Goal: Task Accomplishment & Management: Use online tool/utility

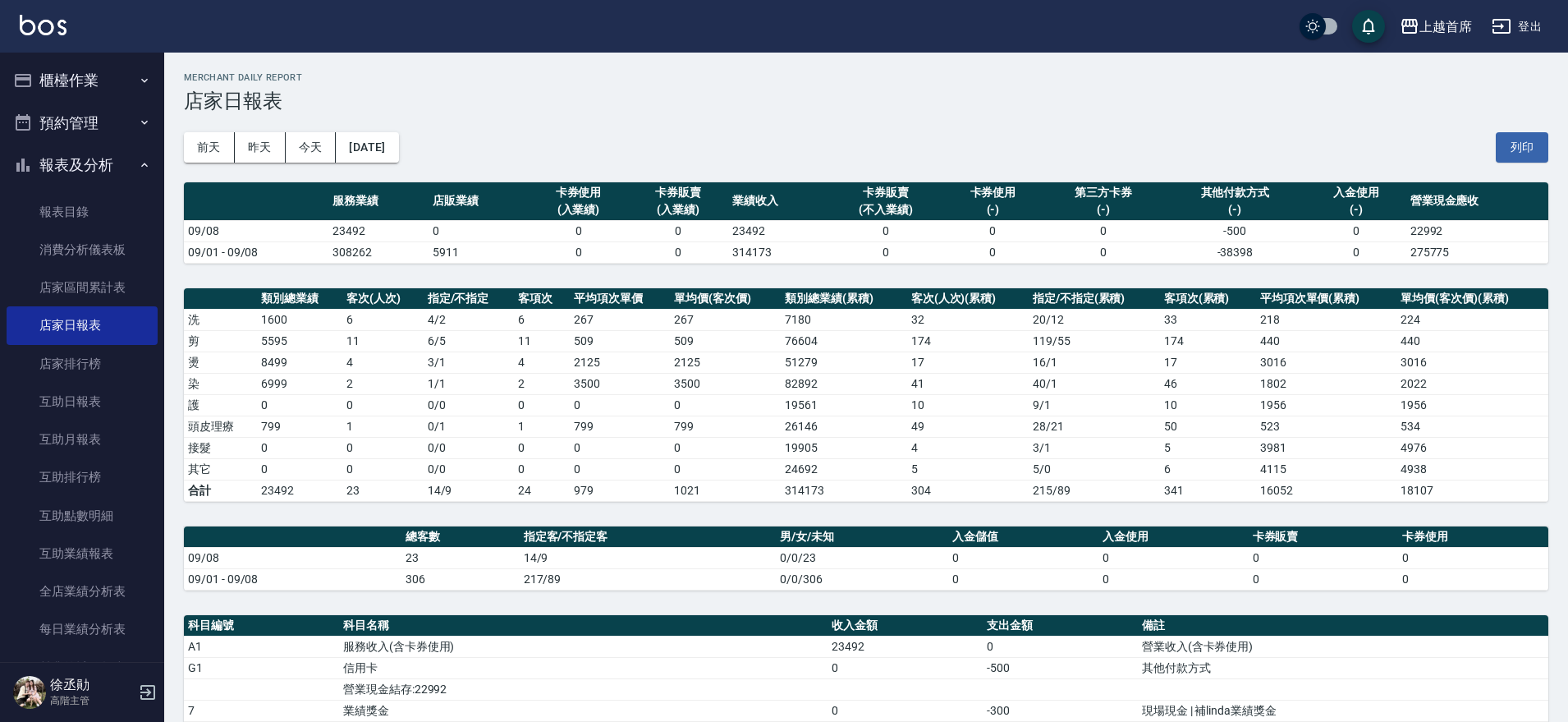
scroll to position [342, 0]
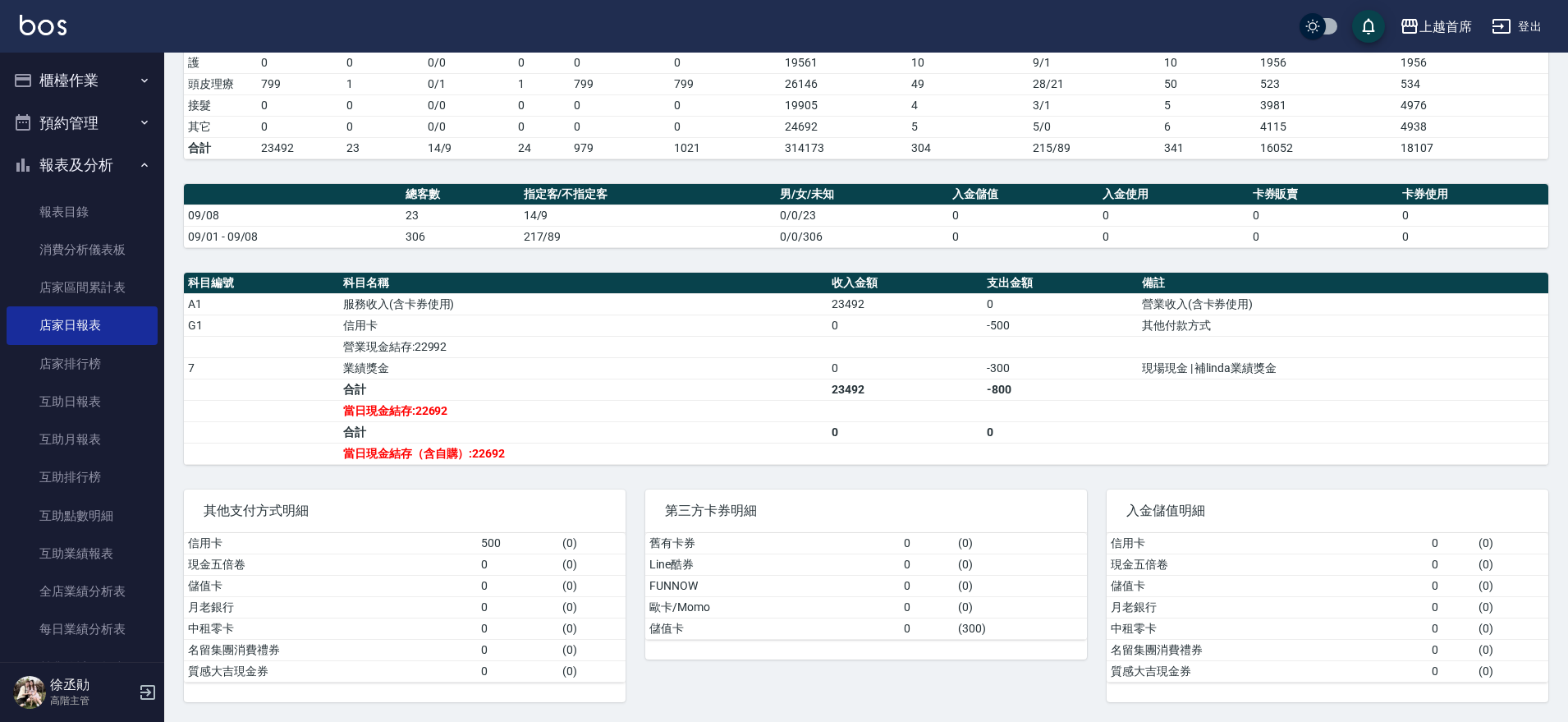
click at [97, 80] on button "櫃檯作業" at bounding box center [82, 80] width 151 height 43
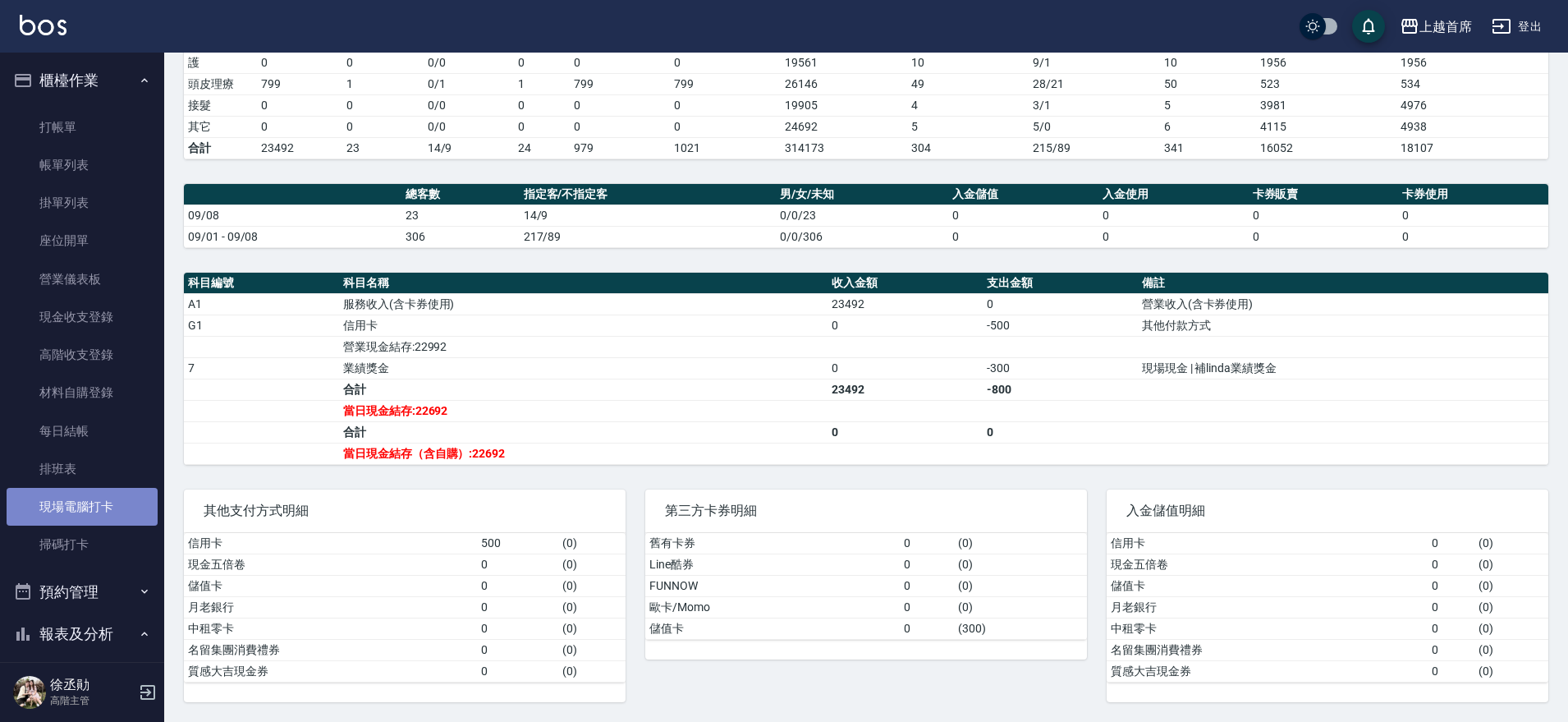
click at [104, 502] on link "現場電腦打卡" at bounding box center [82, 506] width 151 height 38
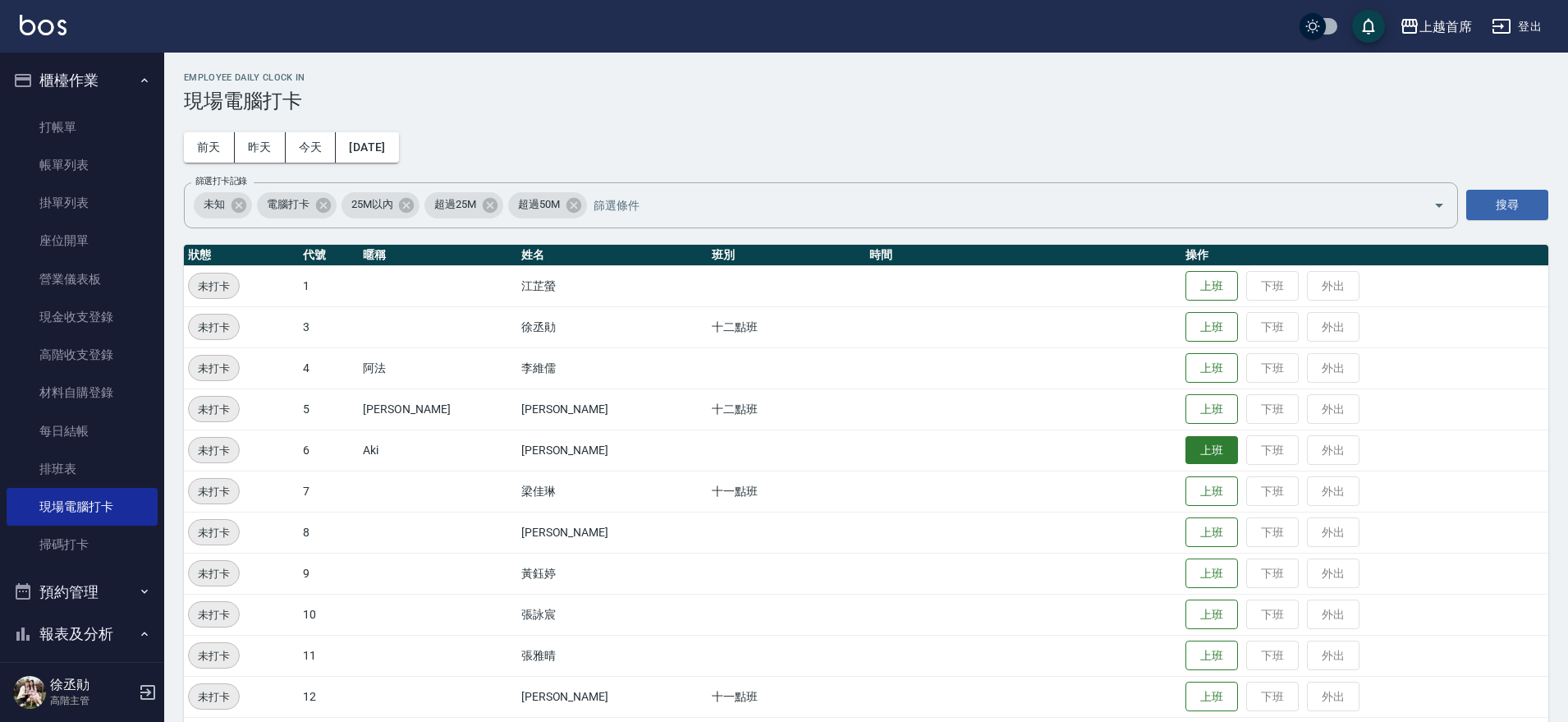
click at [1195, 448] on button "上班" at bounding box center [1211, 450] width 52 height 29
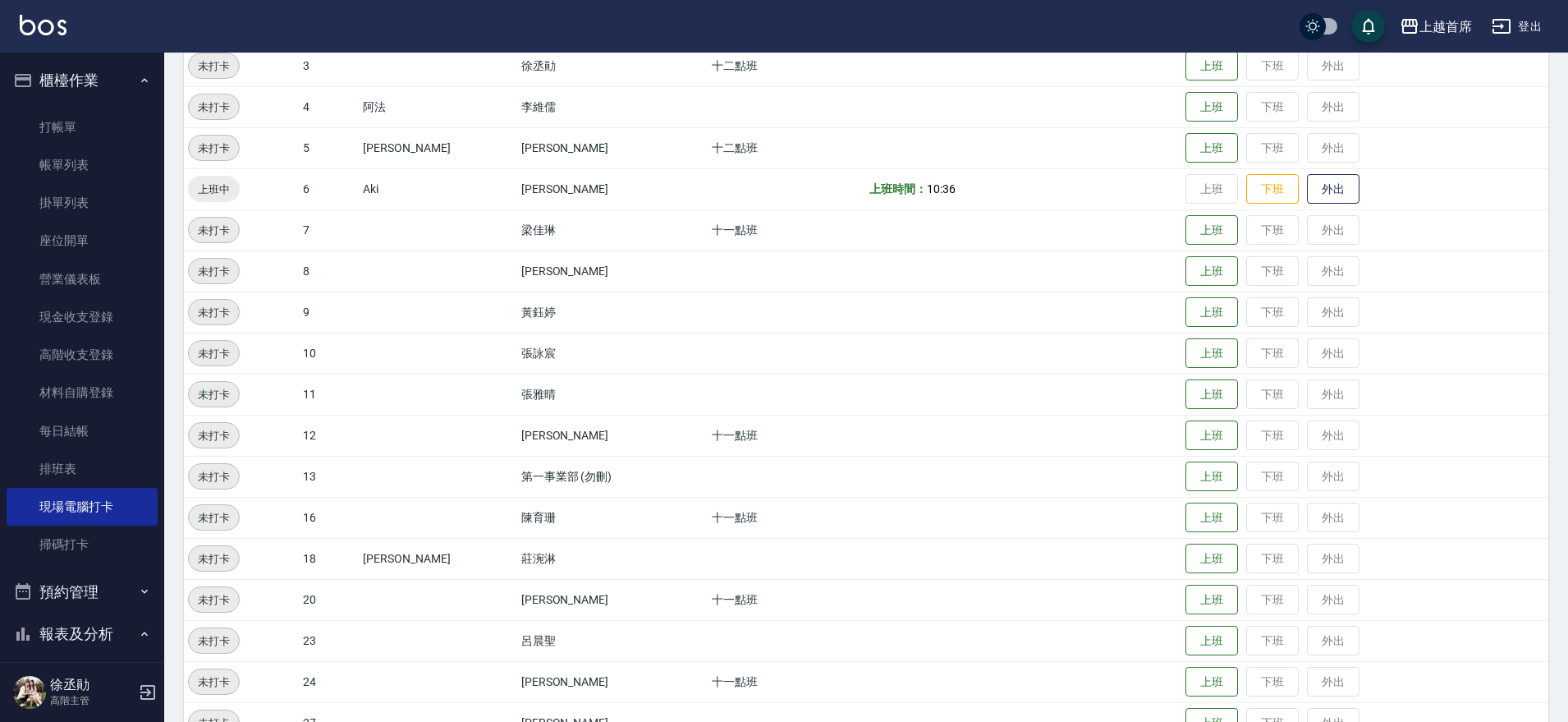
scroll to position [317, 0]
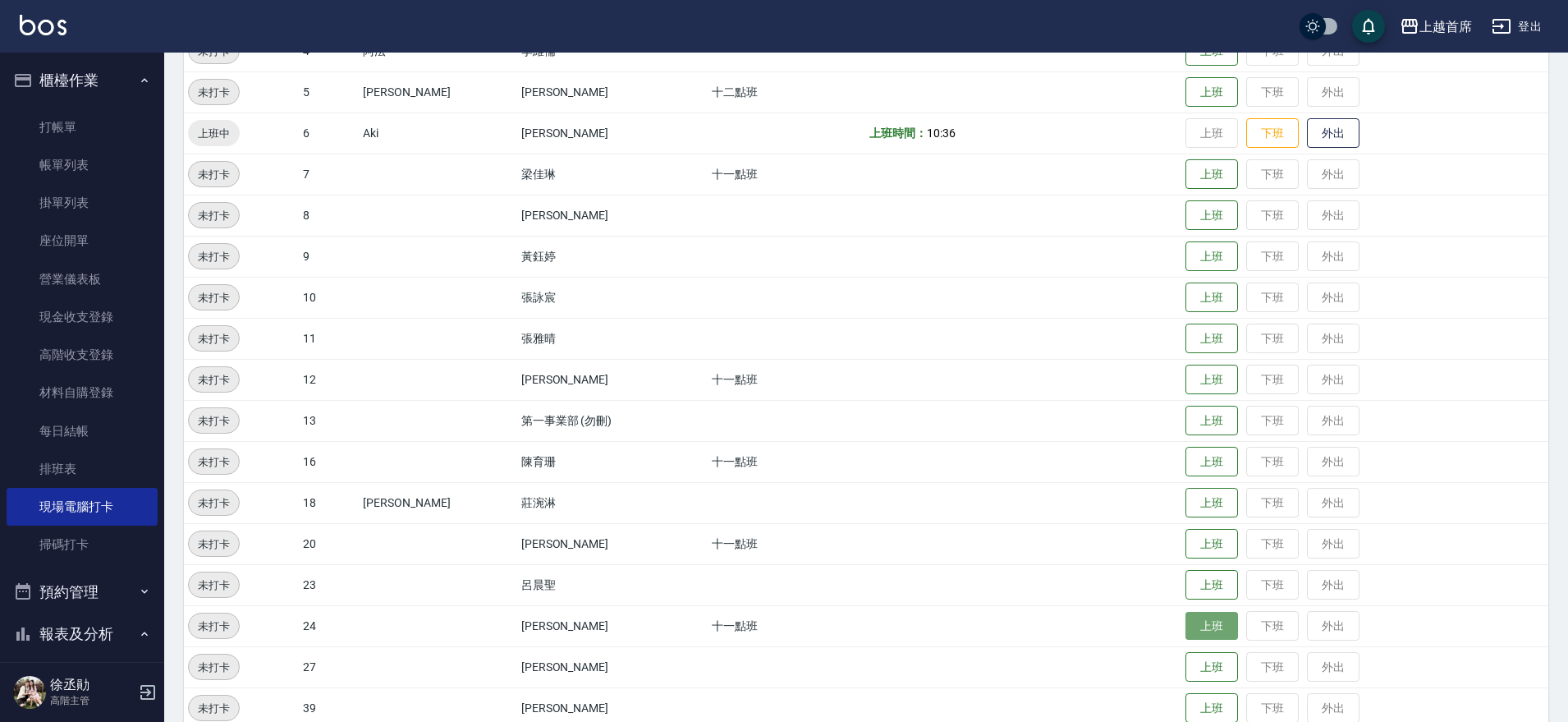
click at [1195, 628] on button "上班" at bounding box center [1211, 626] width 52 height 29
click at [1185, 497] on button "上班" at bounding box center [1211, 502] width 52 height 29
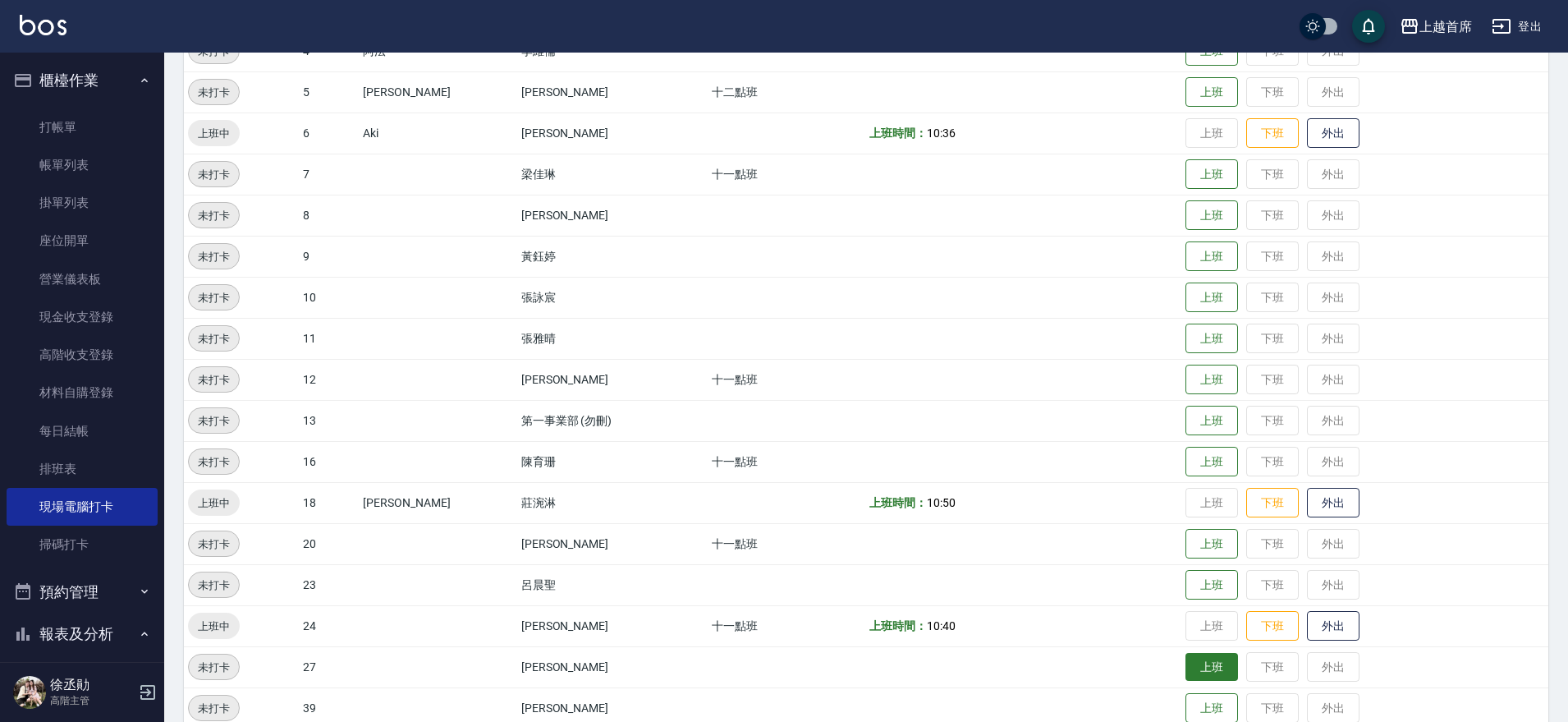
click at [1191, 657] on button "上班" at bounding box center [1211, 667] width 52 height 29
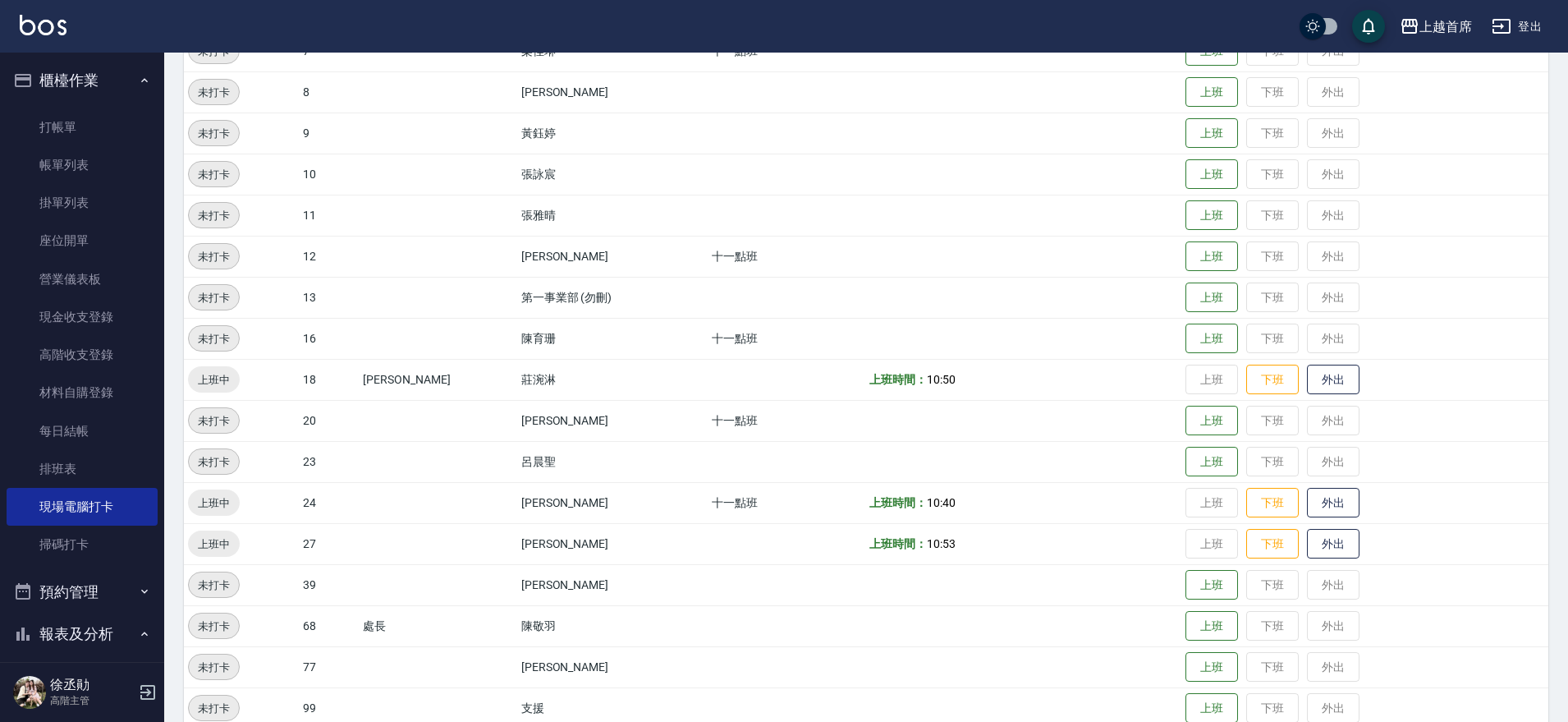
scroll to position [444, 0]
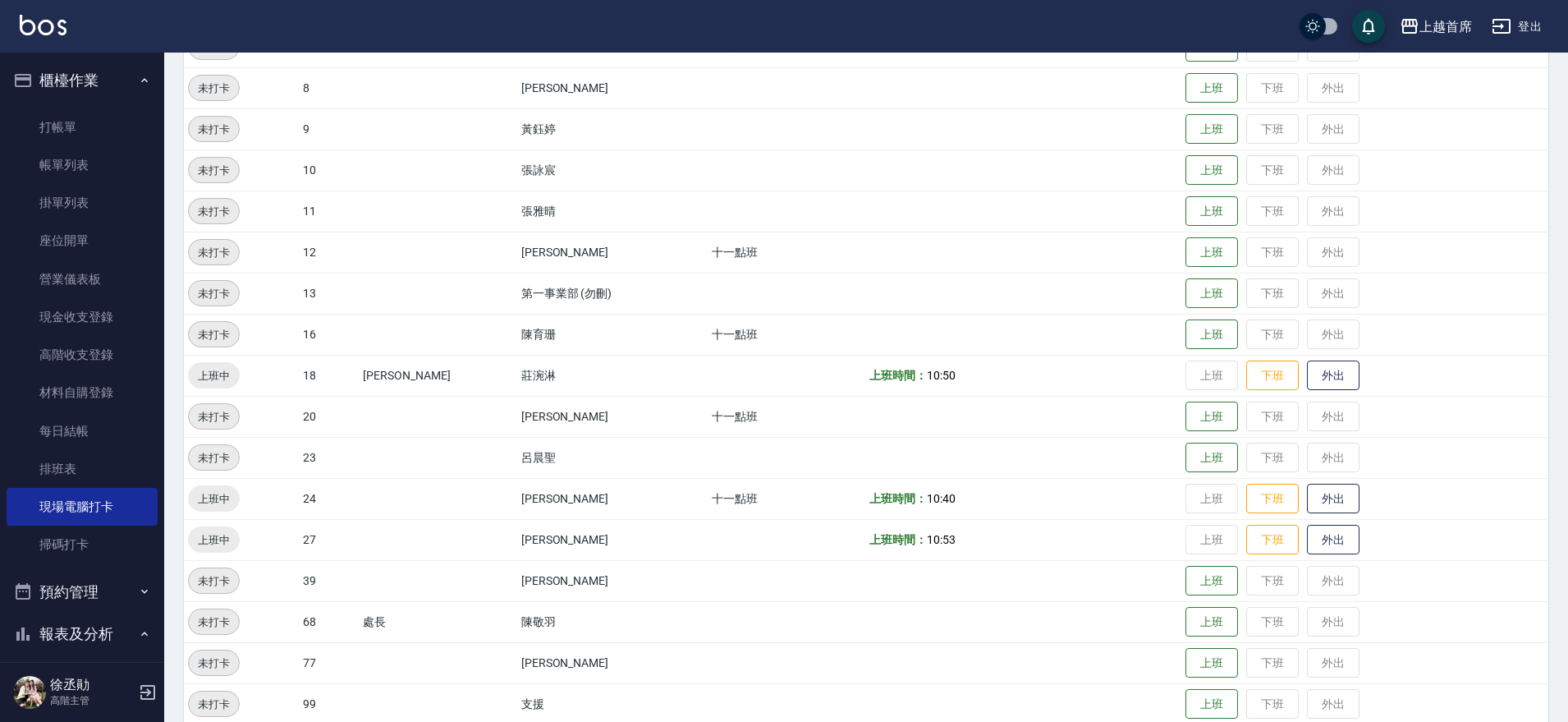
drag, startPoint x: 1193, startPoint y: 656, endPoint x: 1085, endPoint y: 676, distance: 109.8
click at [1187, 657] on button "上班" at bounding box center [1211, 663] width 52 height 31
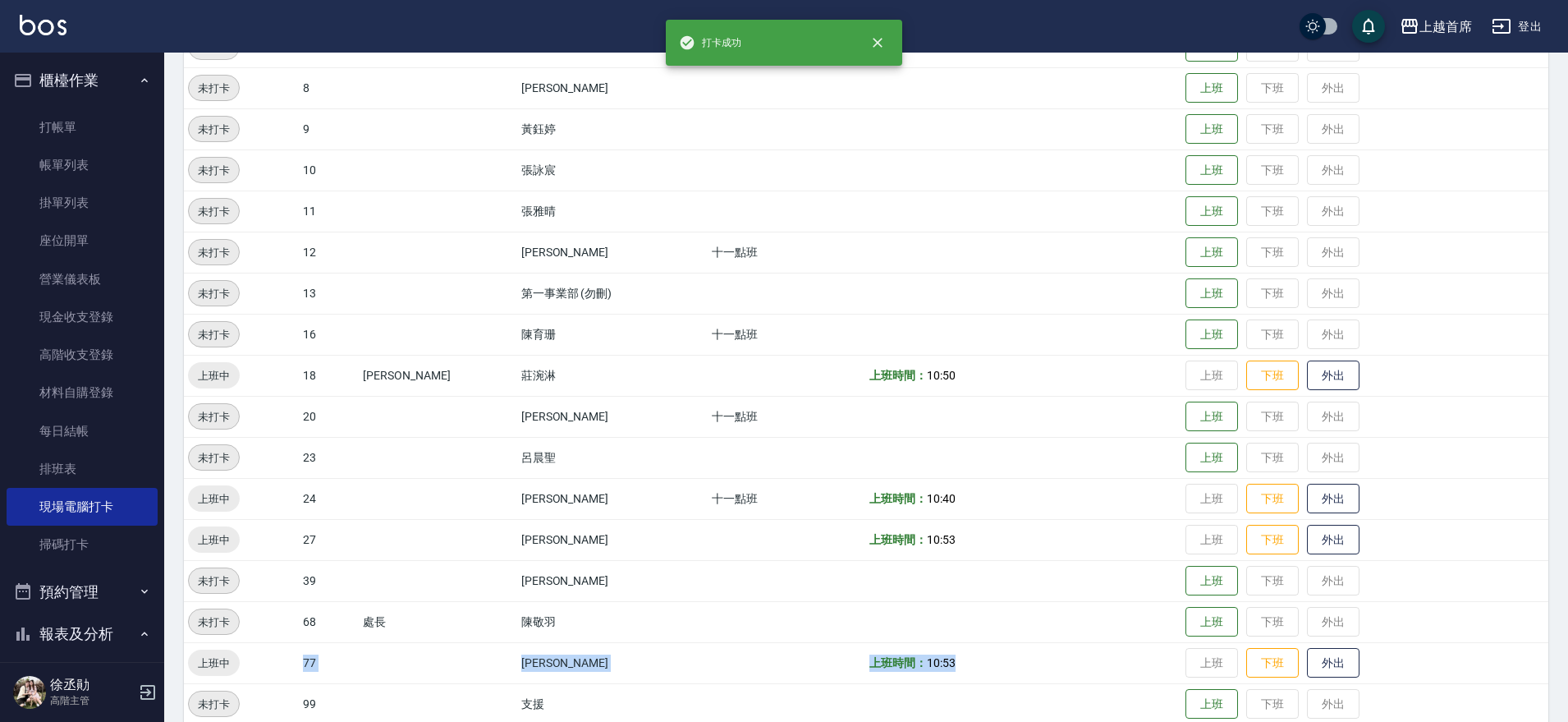
drag, startPoint x: 288, startPoint y: 656, endPoint x: 997, endPoint y: 671, distance: 709.2
click at [997, 671] on tr "上班中 77 [PERSON_NAME] 上班時間： 10:53 上班 下班 外出" at bounding box center [866, 663] width 1364 height 41
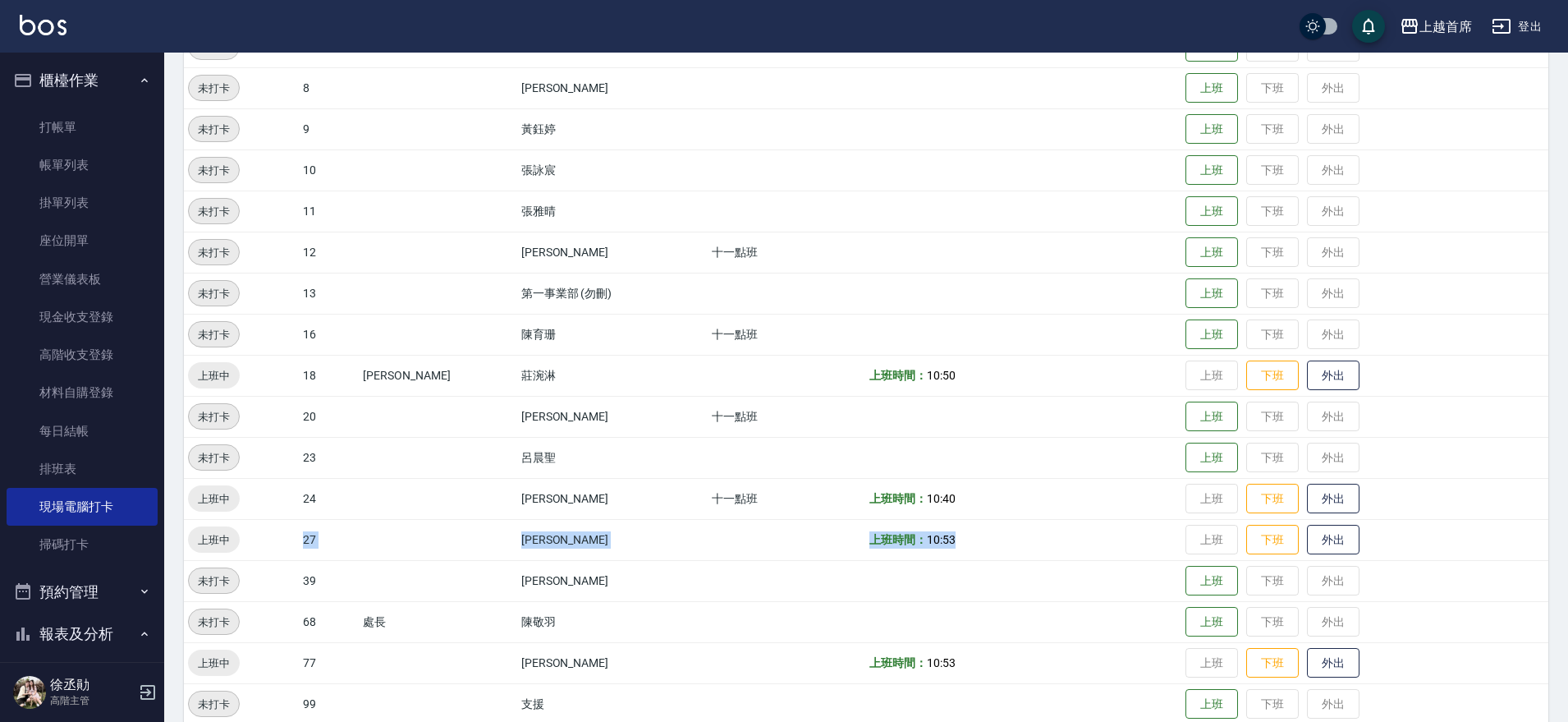
drag, startPoint x: 268, startPoint y: 528, endPoint x: 968, endPoint y: 545, distance: 700.2
click at [968, 545] on tr "上班中 27 [PERSON_NAME] 上班時間： 10:53 上班 下班 外出" at bounding box center [866, 540] width 1364 height 41
click at [1203, 242] on button "上班" at bounding box center [1211, 252] width 52 height 29
click at [1210, 582] on button "上班" at bounding box center [1211, 581] width 52 height 29
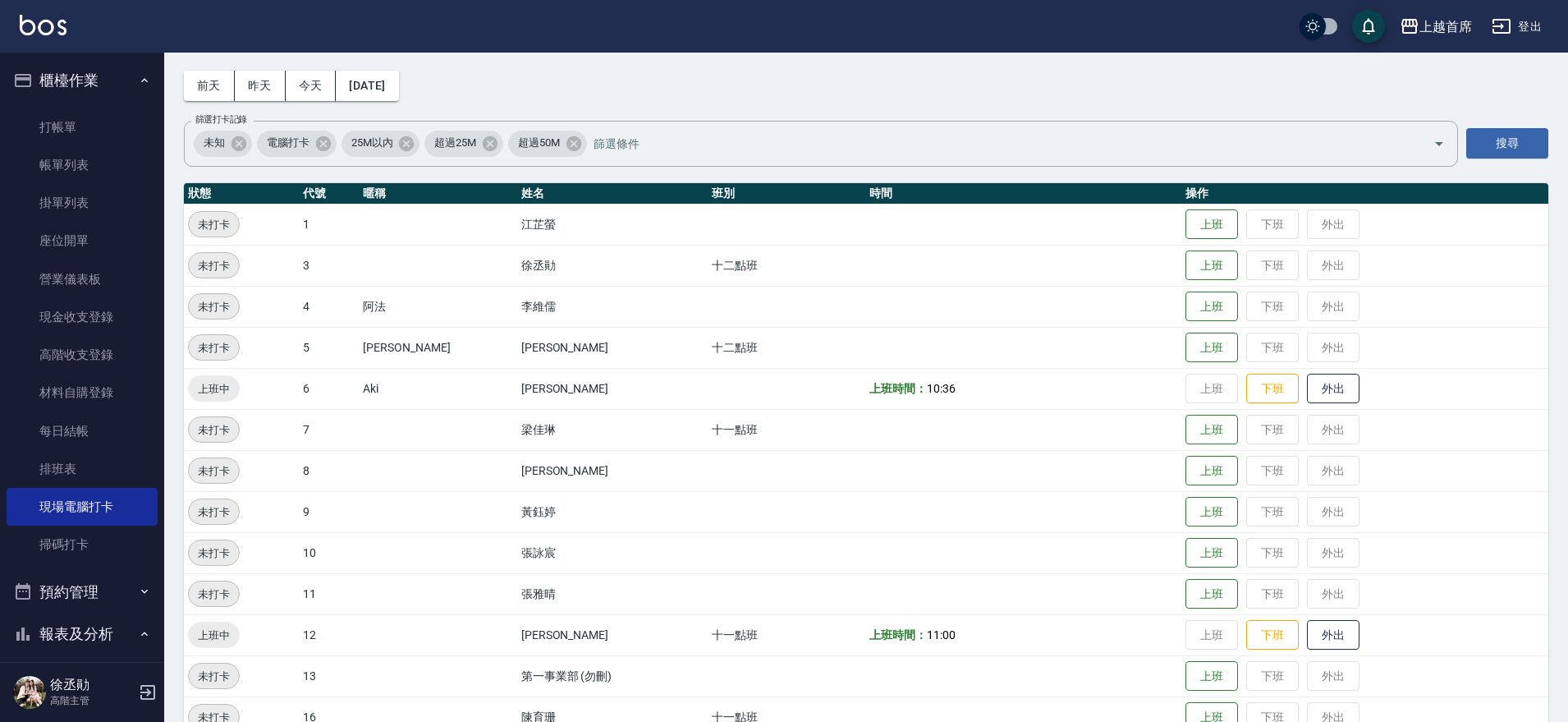
scroll to position [0, 0]
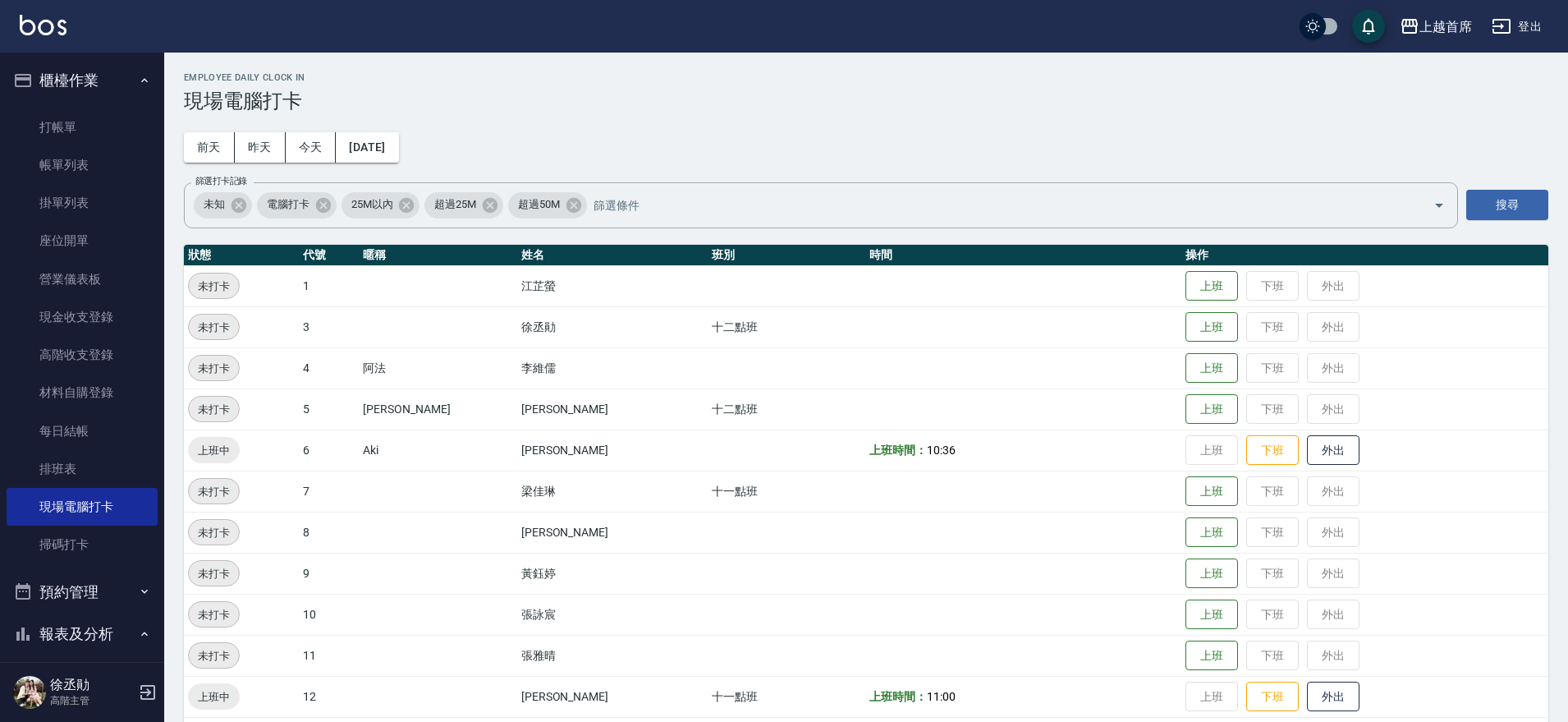
drag, startPoint x: 719, startPoint y: 327, endPoint x: 774, endPoint y: 234, distance: 108.0
click at [1198, 493] on button "上班" at bounding box center [1211, 492] width 52 height 29
click at [1202, 418] on button "上班" at bounding box center [1211, 409] width 52 height 29
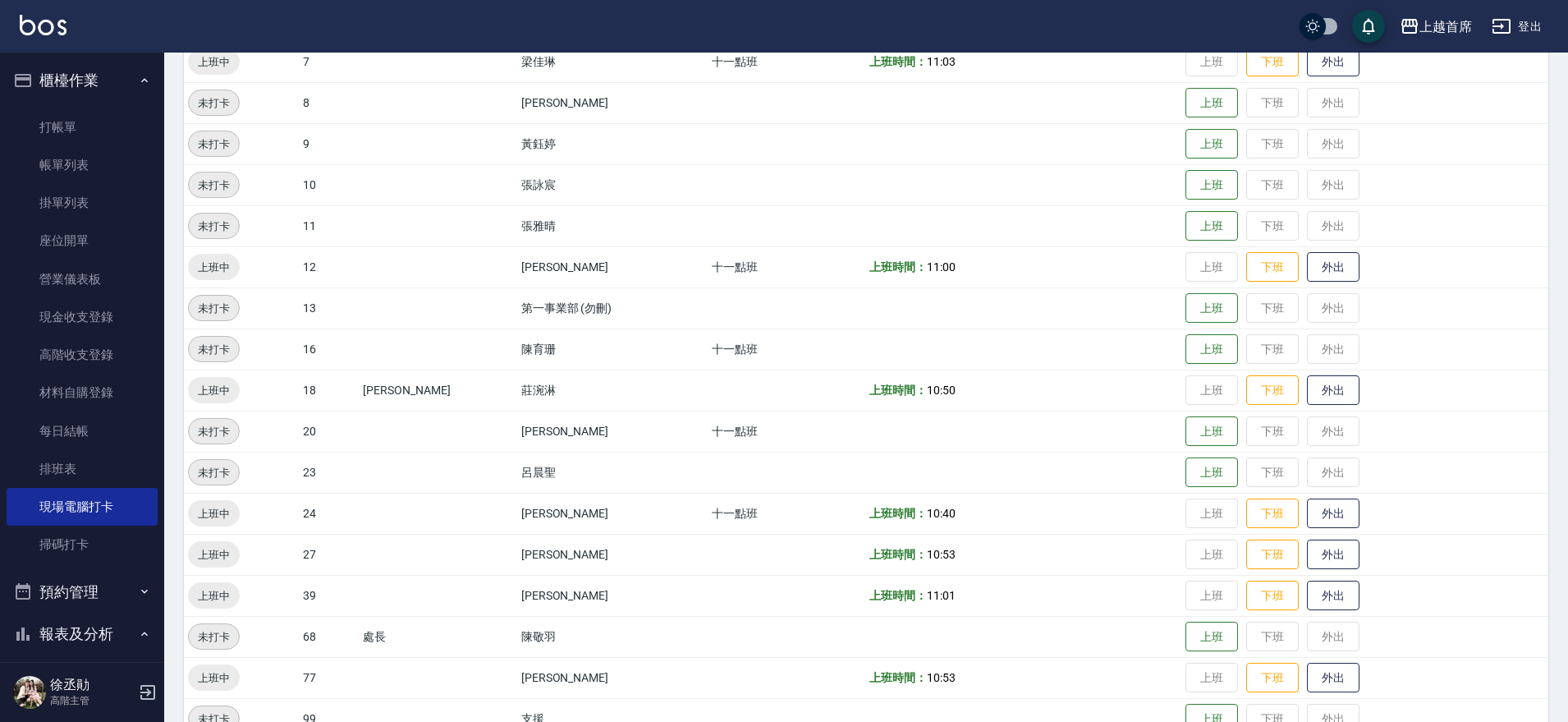
scroll to position [468, 0]
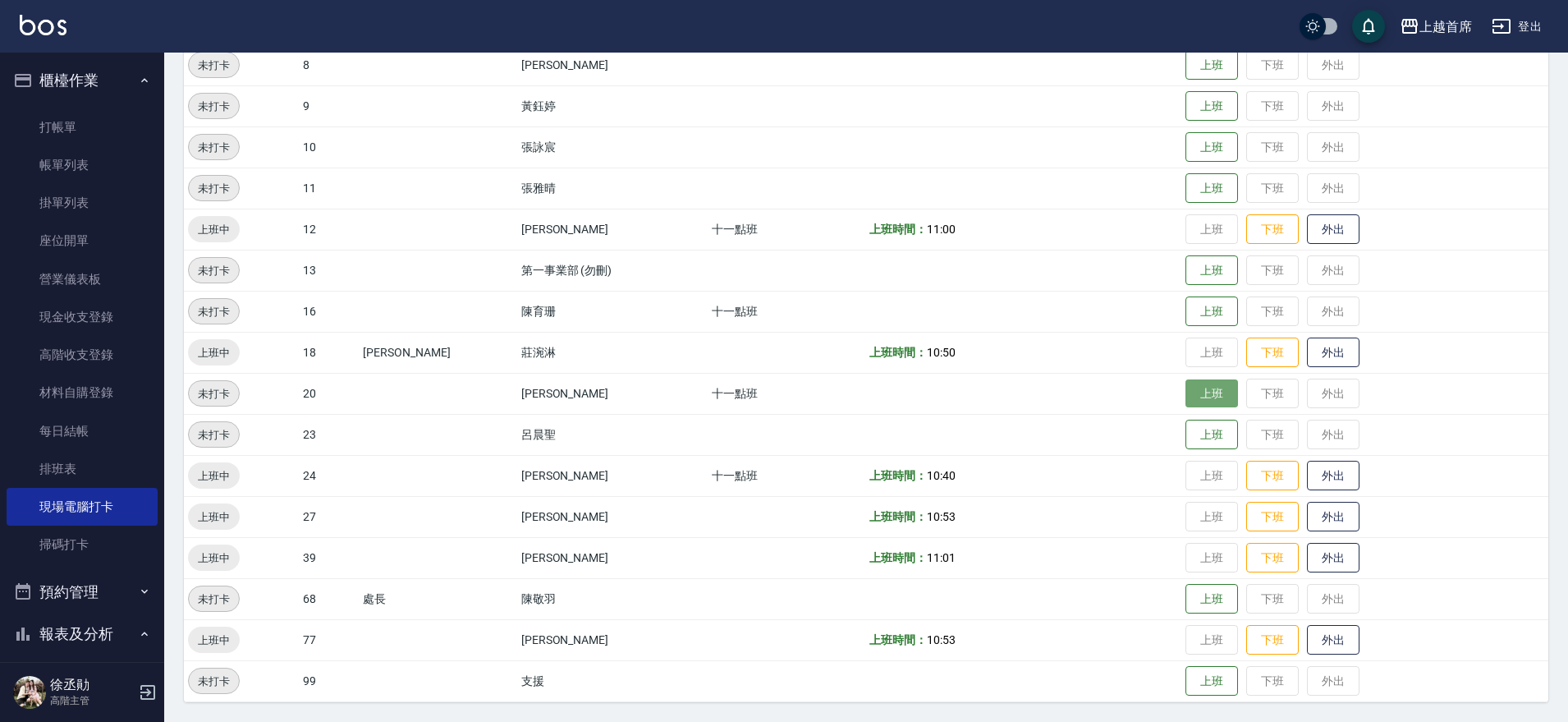
click at [1198, 398] on button "上班" at bounding box center [1211, 394] width 52 height 29
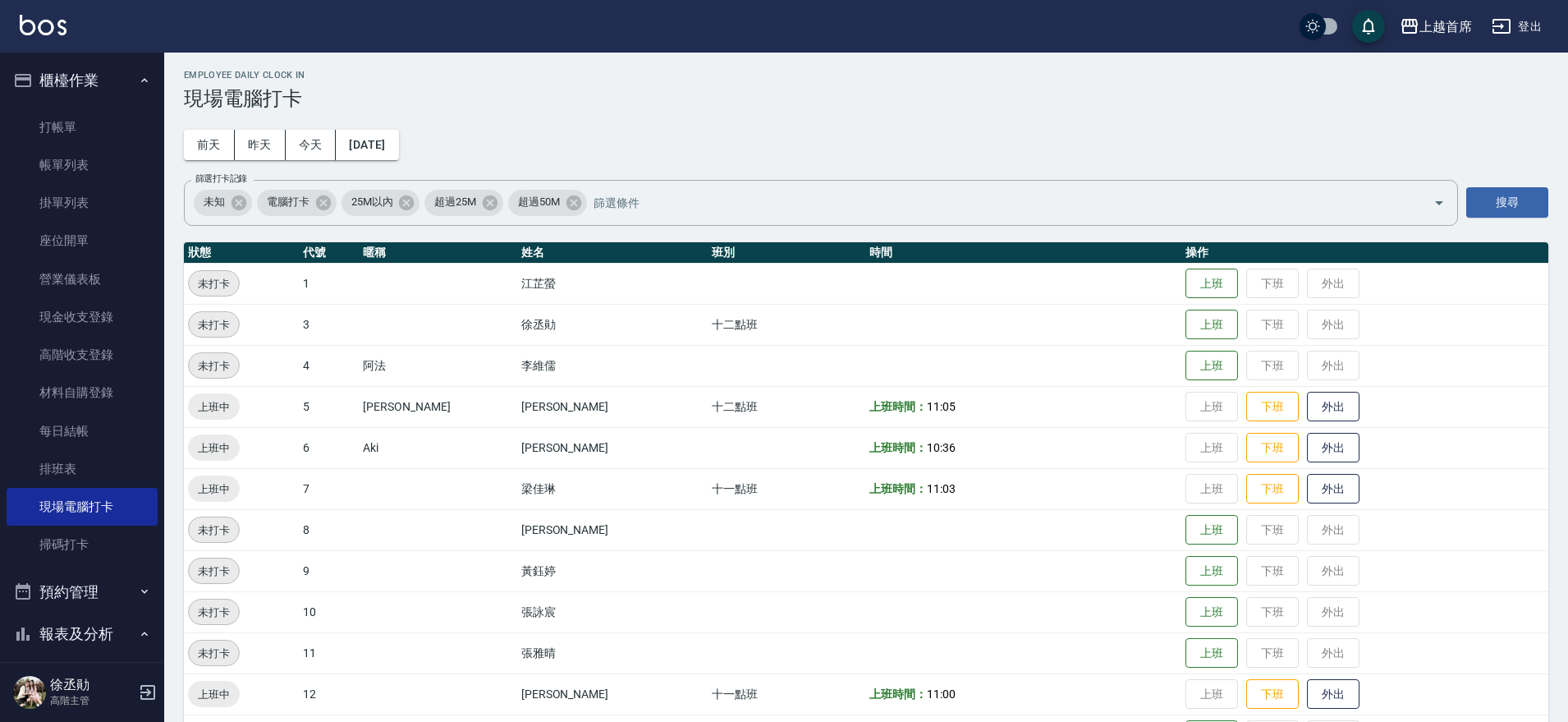
scroll to position [0, 0]
